Goal: Task Accomplishment & Management: Complete application form

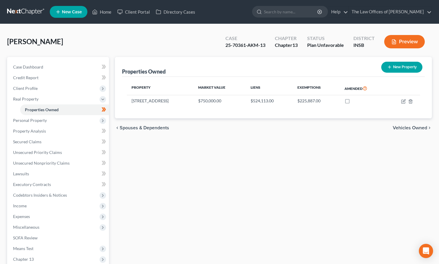
click at [27, 11] on link at bounding box center [26, 12] width 38 height 11
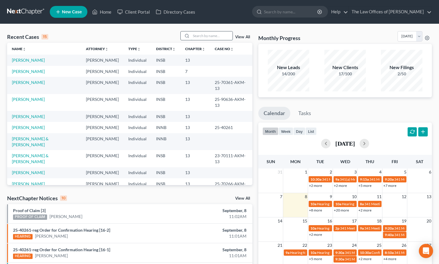
click at [199, 36] on input "search" at bounding box center [211, 35] width 41 height 9
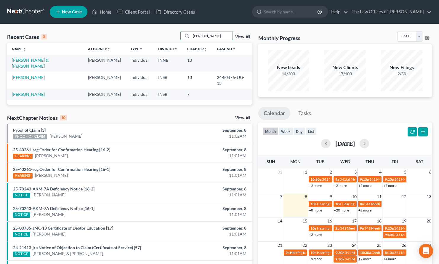
type input "riley"
click at [40, 60] on link "Riley, Kevin & Tonya" at bounding box center [30, 62] width 37 height 11
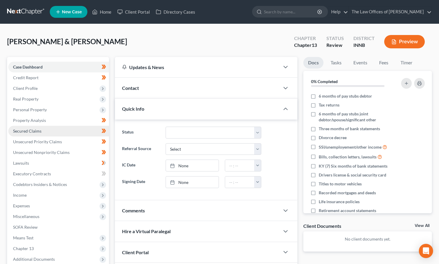
scroll to position [62, 0]
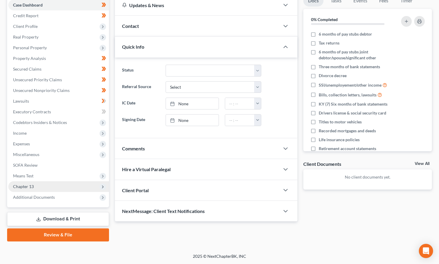
click at [35, 187] on span "Chapter 13" at bounding box center [58, 186] width 101 height 11
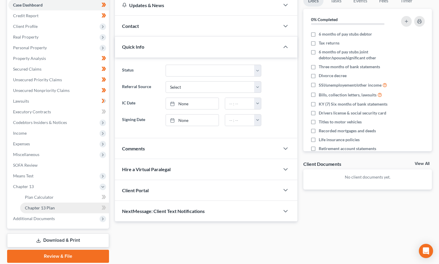
click at [47, 209] on span "Chapter 13 Plan" at bounding box center [40, 207] width 30 height 5
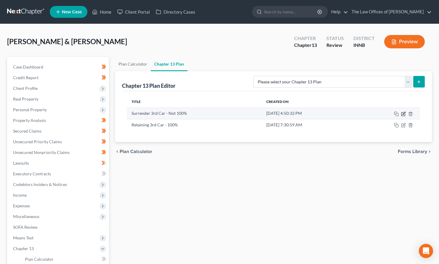
click at [405, 114] on icon "button" at bounding box center [403, 113] width 5 height 5
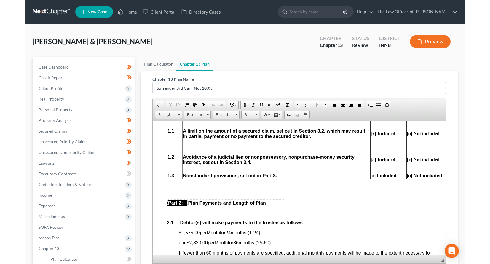
scroll to position [276, 0]
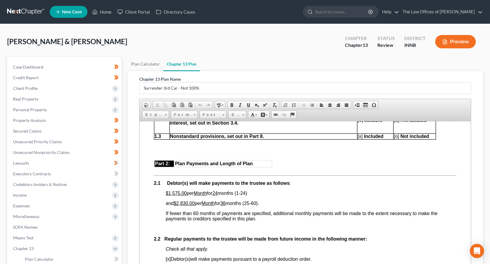
drag, startPoint x: 469, startPoint y: 259, endPoint x: 486, endPoint y: 284, distance: 29.8
click at [443, 263] on html "Home New Case Client Portal Directory Cases The Law Offices of Dax J. Miller to…" at bounding box center [245, 179] width 490 height 359
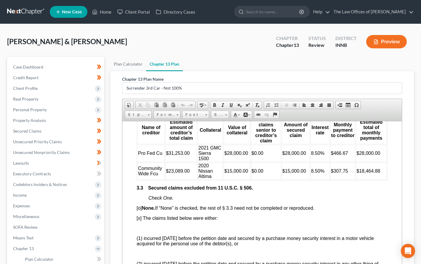
scroll to position [790, 0]
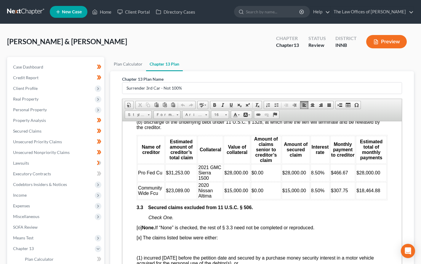
click at [189, 190] on td "$23,089.00" at bounding box center [181, 190] width 32 height 17
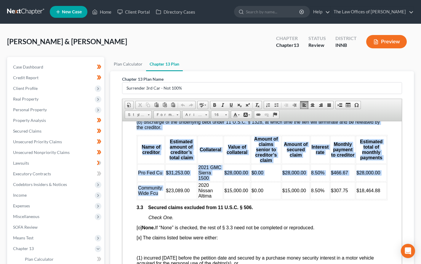
drag, startPoint x: 159, startPoint y: 194, endPoint x: 136, endPoint y: 188, distance: 24.3
click at [142, 190] on span "Community Wide Fcu" at bounding box center [150, 190] width 24 height 10
click at [160, 192] on td "Community Wide Fcu" at bounding box center [150, 190] width 27 height 17
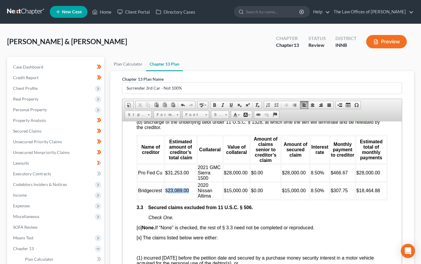
drag, startPoint x: 188, startPoint y: 189, endPoint x: 168, endPoint y: 189, distance: 20.5
click at [168, 189] on span "$23,089.00" at bounding box center [177, 190] width 24 height 5
drag, startPoint x: 212, startPoint y: 195, endPoint x: 197, endPoint y: 183, distance: 19.1
click at [197, 183] on td "2020 Nissan Altima" at bounding box center [209, 190] width 25 height 17
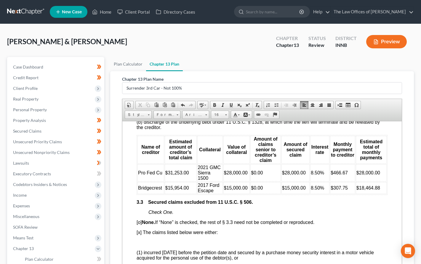
click at [230, 187] on span "$15,000.00" at bounding box center [236, 187] width 24 height 5
click at [287, 187] on span "$15,000.00" at bounding box center [294, 187] width 24 height 5
click at [336, 188] on span "$307.75" at bounding box center [339, 187] width 17 height 5
drag, startPoint x: 376, startPoint y: 187, endPoint x: 359, endPoint y: 186, distance: 17.5
click at [359, 186] on td "$18,464.88" at bounding box center [371, 188] width 31 height 12
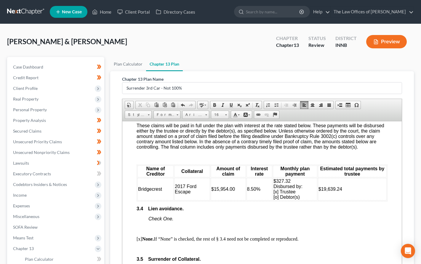
scroll to position [988, 0]
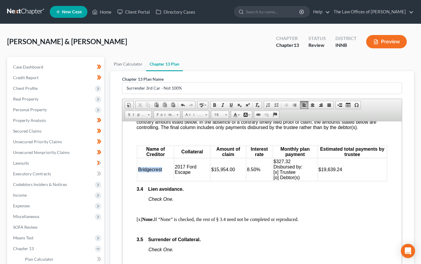
drag, startPoint x: 162, startPoint y: 170, endPoint x: 138, endPoint y: 170, distance: 23.7
click at [138, 170] on td "Bridgecrest" at bounding box center [155, 169] width 36 height 23
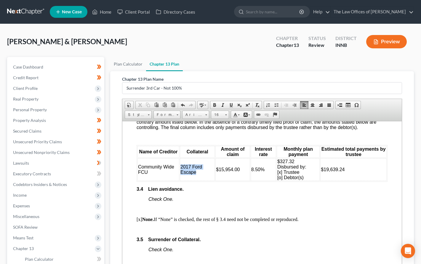
drag, startPoint x: 197, startPoint y: 170, endPoint x: 179, endPoint y: 165, distance: 18.2
click at [180, 165] on td "2017 Ford Escape" at bounding box center [197, 169] width 35 height 23
click at [242, 169] on td "$15,954.00" at bounding box center [234, 169] width 34 height 23
drag, startPoint x: 242, startPoint y: 169, endPoint x: 220, endPoint y: 170, distance: 22.0
click at [220, 170] on td "$15,954.00" at bounding box center [234, 169] width 34 height 23
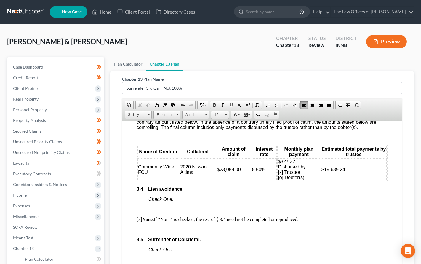
click at [295, 161] on td "$327.32 Disbursed by: [x] Trustee [o] Debtor(s)" at bounding box center [298, 169] width 43 height 23
drag, startPoint x: 346, startPoint y: 169, endPoint x: 324, endPoint y: 166, distance: 22.4
click at [324, 166] on td "$19,639.24" at bounding box center [354, 169] width 66 height 23
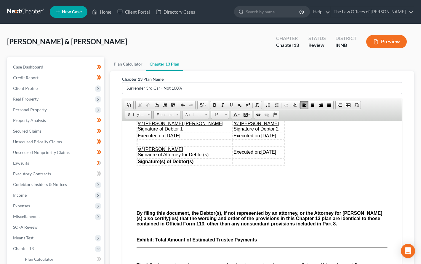
scroll to position [1958, 0]
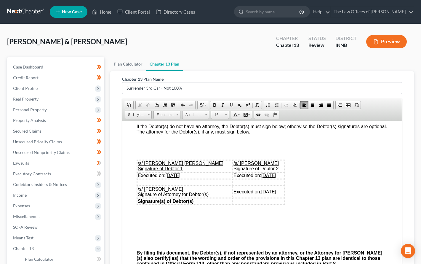
click at [178, 177] on u "07/24/2025" at bounding box center [172, 174] width 15 height 5
click at [261, 177] on u "07/24/2025" at bounding box center [268, 174] width 15 height 5
click at [261, 194] on u "07/24/2025" at bounding box center [268, 191] width 15 height 5
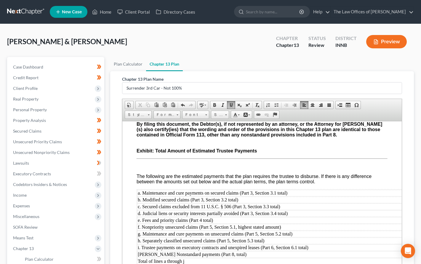
scroll to position [94, 0]
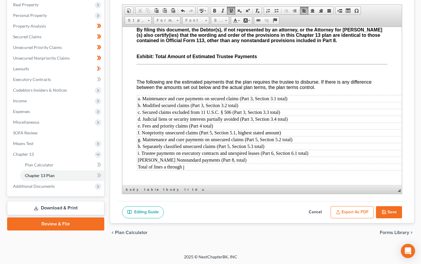
click at [395, 210] on button "Save" at bounding box center [389, 212] width 26 height 12
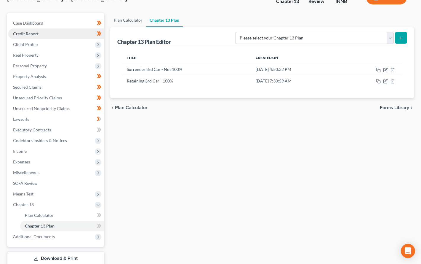
scroll to position [0, 0]
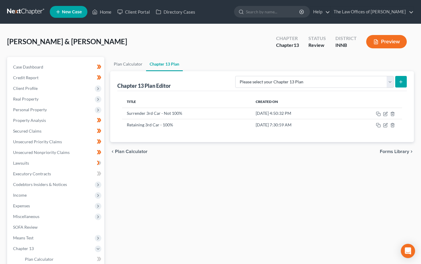
click at [28, 11] on link at bounding box center [26, 12] width 38 height 11
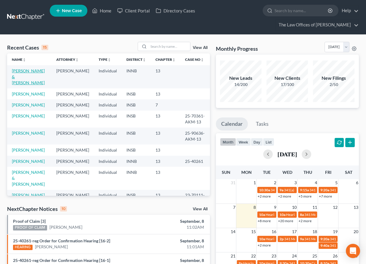
click at [28, 72] on link "Riley, Kevin & Tonya" at bounding box center [28, 76] width 33 height 17
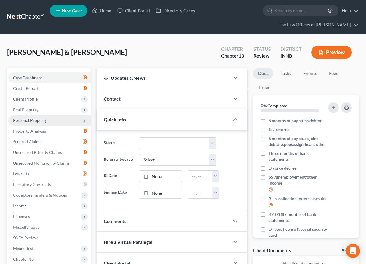
click at [28, 120] on span "Personal Property" at bounding box center [30, 120] width 34 height 5
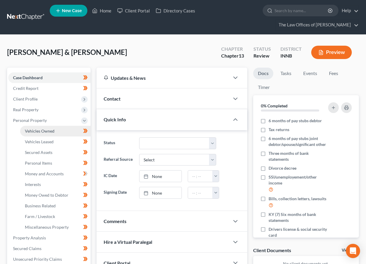
click at [30, 130] on span "Vehicles Owned" at bounding box center [40, 130] width 30 height 5
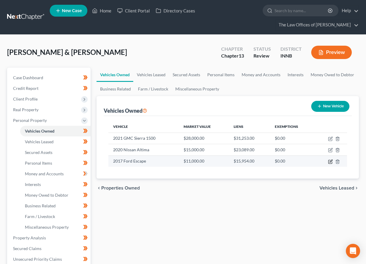
click at [330, 162] on icon "button" at bounding box center [330, 161] width 5 height 5
select select "0"
select select "9"
select select "2"
select select "1"
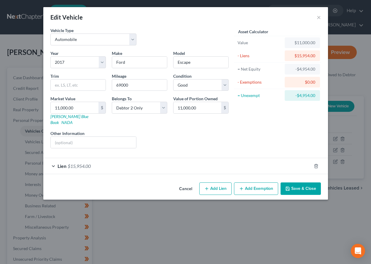
click at [176, 161] on div "Lien $15,954.00" at bounding box center [177, 166] width 268 height 16
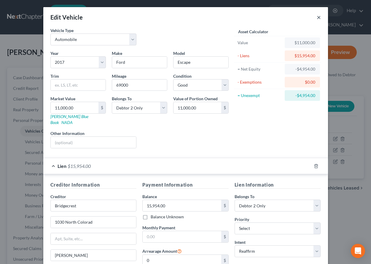
click at [317, 19] on button "×" at bounding box center [318, 17] width 4 height 7
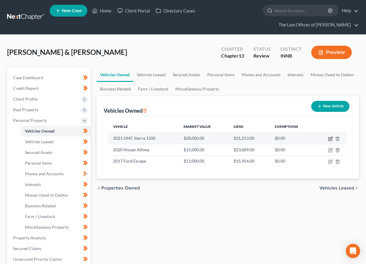
click at [329, 140] on icon "button" at bounding box center [330, 138] width 5 height 5
select select "0"
select select "5"
select select "2"
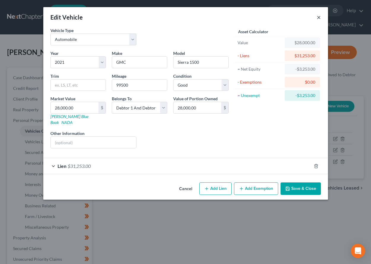
drag, startPoint x: 319, startPoint y: 18, endPoint x: 316, endPoint y: 19, distance: 3.7
click at [319, 18] on button "×" at bounding box center [318, 17] width 4 height 7
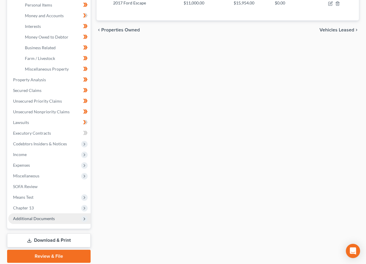
scroll to position [179, 0]
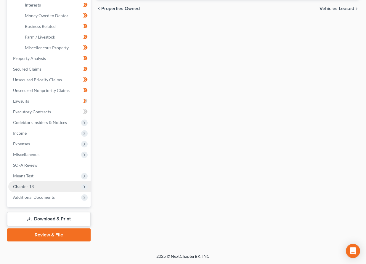
click at [32, 183] on span "Chapter 13" at bounding box center [49, 186] width 82 height 11
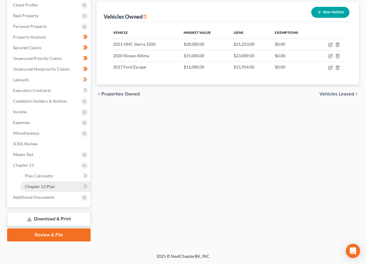
scroll to position [94, 0]
click at [43, 177] on span "Plan Calculator" at bounding box center [39, 175] width 29 height 5
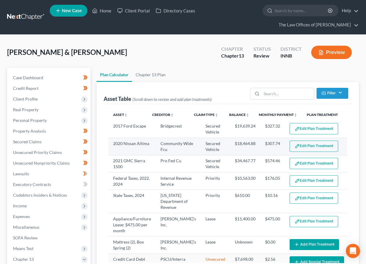
select select "59"
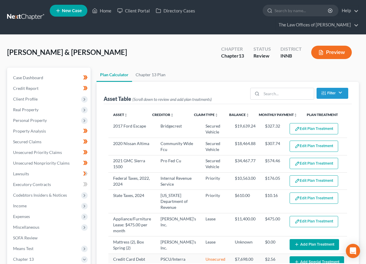
click at [300, 129] on button "Edit Plan Treatment" at bounding box center [314, 128] width 49 height 11
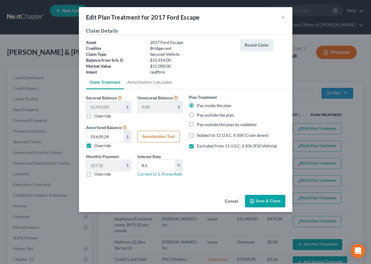
click at [157, 137] on button "Amortization Tool" at bounding box center [158, 137] width 42 height 12
type input "15,954.00"
type input "8.5"
type input "60"
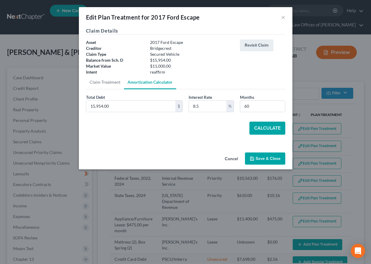
click at [268, 131] on button "Calculate" at bounding box center [267, 127] width 36 height 13
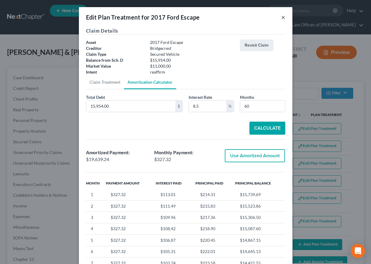
click at [281, 16] on button "×" at bounding box center [283, 17] width 4 height 7
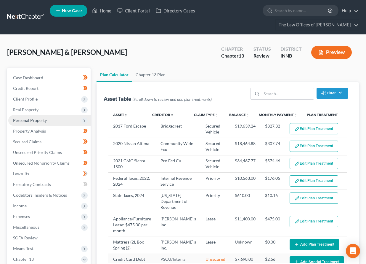
click at [28, 120] on span "Personal Property" at bounding box center [30, 120] width 34 height 5
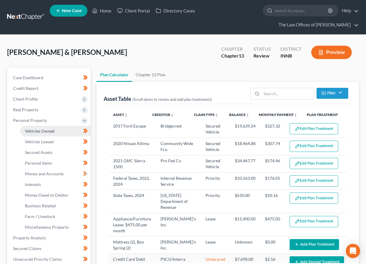
click at [39, 133] on span "Vehicles Owned" at bounding box center [40, 130] width 30 height 5
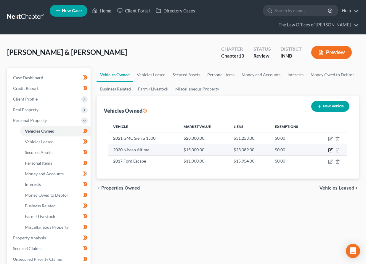
click at [330, 151] on icon "button" at bounding box center [331, 149] width 3 height 3
select select "0"
select select "6"
select select "2"
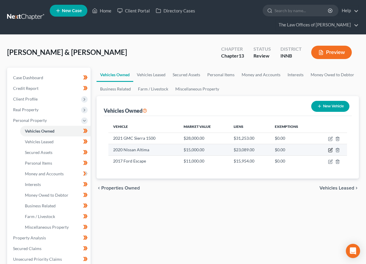
select select "15"
select select "2"
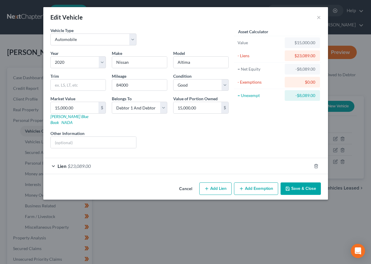
click at [207, 161] on div "Lien $23,089.00" at bounding box center [177, 166] width 268 height 16
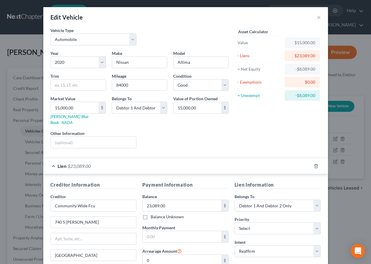
scroll to position [60, 0]
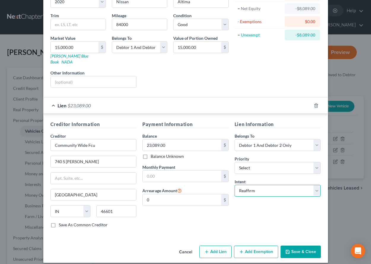
click at [251, 185] on select "Select Surrender Redeem Reaffirm Avoid Other" at bounding box center [277, 191] width 86 height 12
select select "0"
click at [234, 185] on select "Select Surrender Redeem Reaffirm Avoid Other" at bounding box center [277, 191] width 86 height 12
click at [294, 245] on button "Save & Close" at bounding box center [300, 251] width 40 height 12
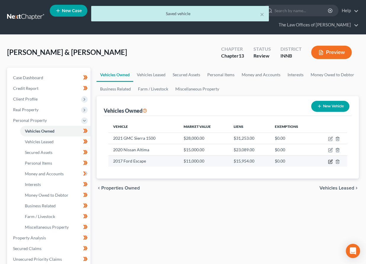
click at [329, 161] on icon "button" at bounding box center [330, 161] width 5 height 5
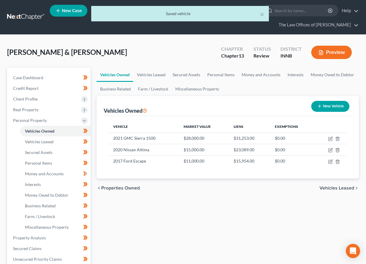
select select "0"
select select "9"
select select "2"
select select "1"
select select "3"
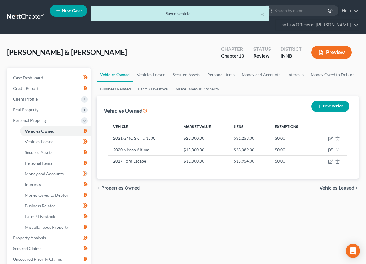
select select "1"
select select "2"
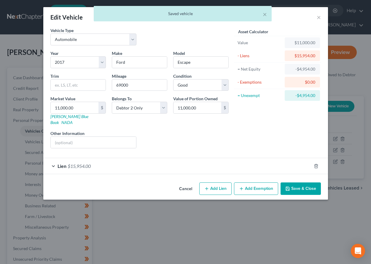
click at [203, 160] on div "Lien $15,954.00" at bounding box center [177, 166] width 268 height 16
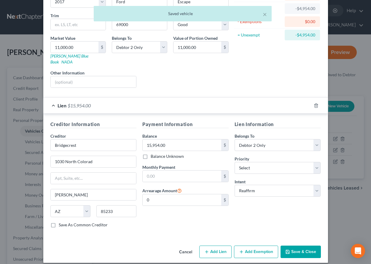
click at [296, 245] on button "Save & Close" at bounding box center [300, 251] width 40 height 12
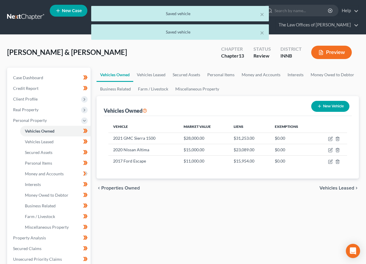
click at [241, 208] on div "Vehicles Owned Vehicles Leased Secured Assets Personal Items Money and Accounts…" at bounding box center [228, 244] width 268 height 353
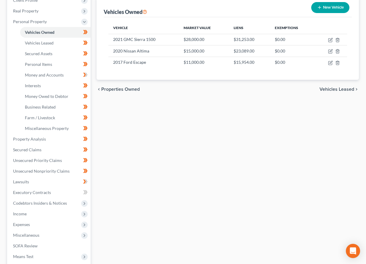
scroll to position [59, 0]
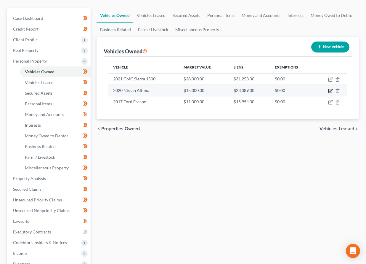
click at [331, 90] on icon "button" at bounding box center [331, 90] width 3 height 3
select select "0"
select select "6"
select select "2"
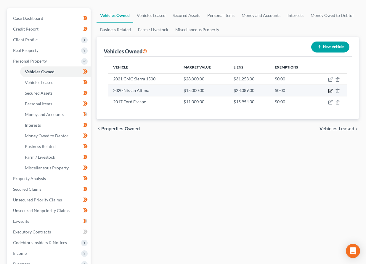
select select "15"
select select "2"
select select "0"
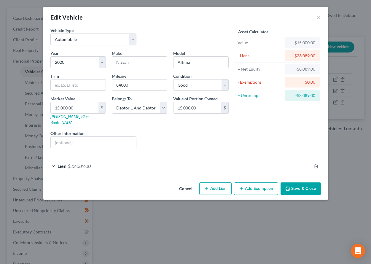
click at [117, 161] on div "Lien $23,089.00" at bounding box center [177, 166] width 268 height 16
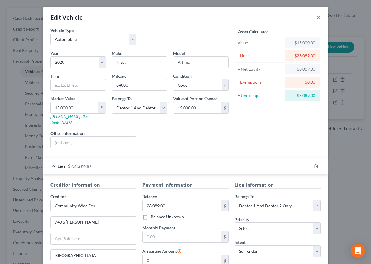
click at [316, 19] on button "×" at bounding box center [318, 17] width 4 height 7
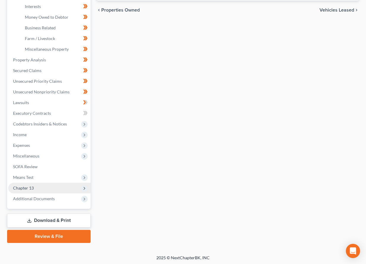
click at [35, 184] on span "Chapter 13" at bounding box center [49, 188] width 82 height 11
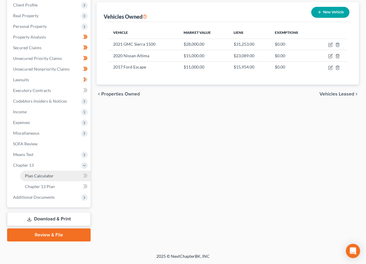
scroll to position [94, 0]
click at [45, 177] on span "Plan Calculator" at bounding box center [39, 175] width 29 height 5
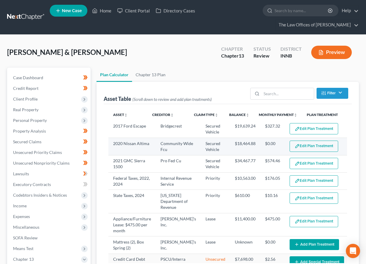
select select "59"
click at [305, 147] on button "Edit Plan Treatment" at bounding box center [314, 145] width 49 height 11
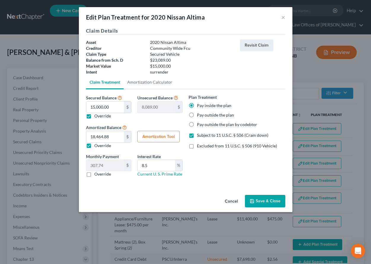
click at [161, 137] on button "Amortization Tool" at bounding box center [158, 137] width 42 height 12
type input "15,000.00"
type input "8.5"
type input "60"
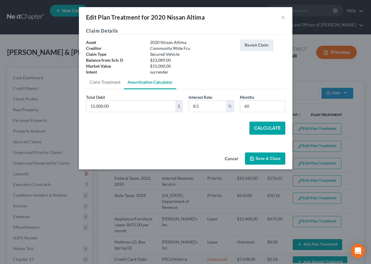
click at [273, 127] on button "Calculate" at bounding box center [267, 127] width 36 height 13
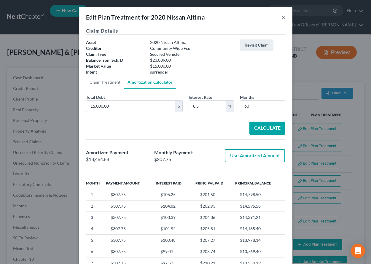
click at [281, 18] on button "×" at bounding box center [283, 17] width 4 height 7
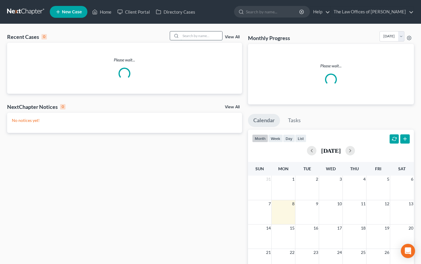
click at [186, 37] on input "search" at bounding box center [201, 35] width 41 height 9
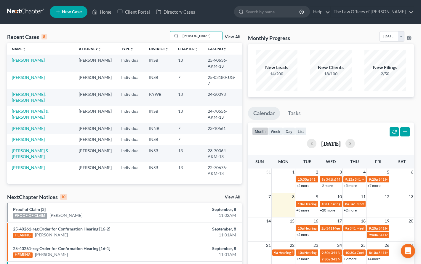
type input "carter"
click at [15, 61] on link "[PERSON_NAME]" at bounding box center [28, 59] width 33 height 5
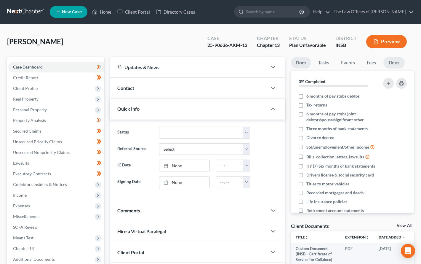
click at [390, 63] on link "Timer" at bounding box center [393, 63] width 21 height 12
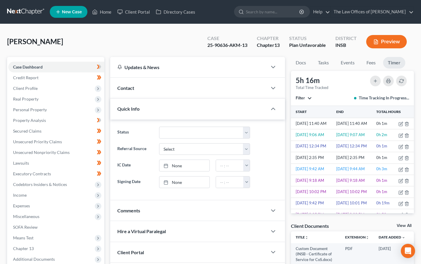
click at [303, 99] on span "Filter" at bounding box center [300, 97] width 9 height 5
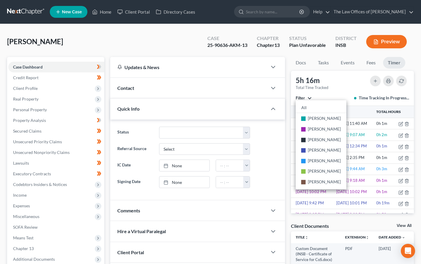
click at [303, 99] on span "Filter" at bounding box center [300, 97] width 9 height 5
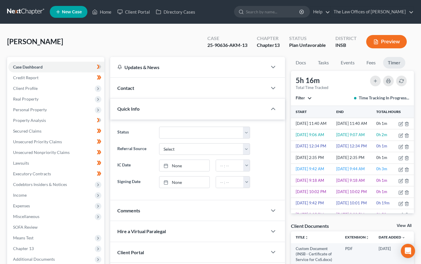
click at [17, 10] on link at bounding box center [26, 12] width 38 height 11
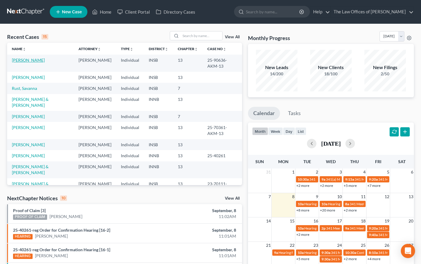
click at [15, 57] on link "[PERSON_NAME]" at bounding box center [28, 59] width 33 height 5
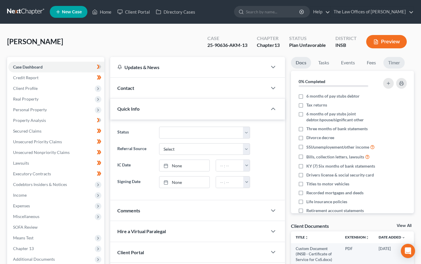
click at [390, 64] on link "Timer" at bounding box center [393, 63] width 21 height 12
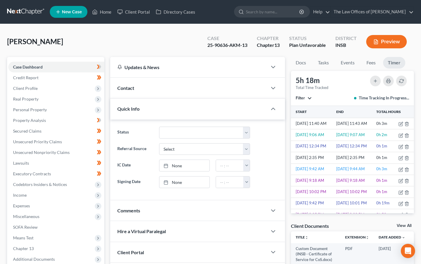
click at [301, 96] on span "Filter" at bounding box center [300, 97] width 9 height 5
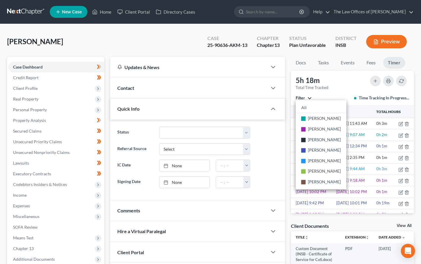
click at [301, 96] on span "Filter" at bounding box center [300, 97] width 9 height 5
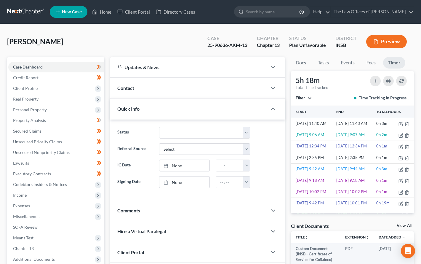
click at [29, 9] on link at bounding box center [26, 12] width 38 height 11
